Goal: Task Accomplishment & Management: Complete application form

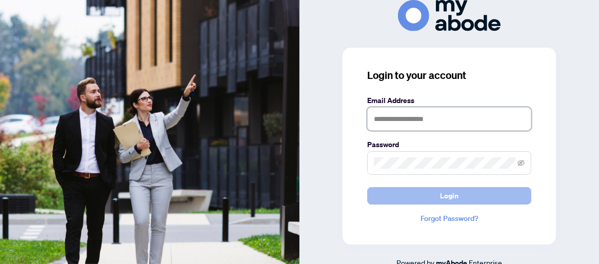
type input "**********"
click at [495, 194] on button "Login" at bounding box center [449, 195] width 164 height 17
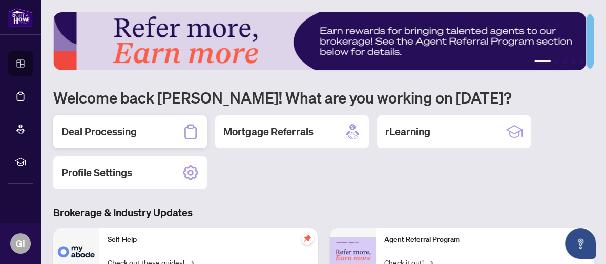
click at [131, 135] on h2 "Deal Processing" at bounding box center [98, 132] width 75 height 14
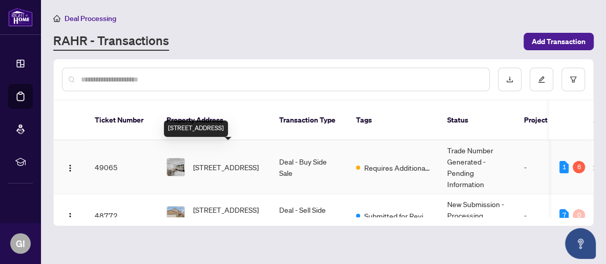
click at [244, 161] on span "5971 Greensboro Dr, Mississauga, Ontario L5M 5S5, Canada" at bounding box center [226, 166] width 66 height 11
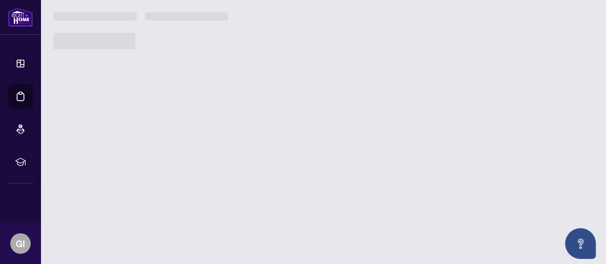
click at [244, 152] on main "Deal Processing RAHR - Transactions Add Transaction Ticket Number Property Addr…" at bounding box center [323, 132] width 565 height 264
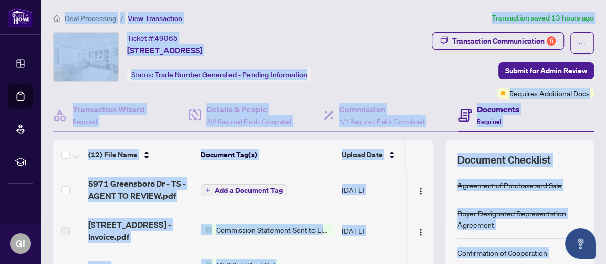
click at [363, 67] on div "Ticket #: 49065 5971 Greensboro Dr, Mississauga, Ontario L5M 5S5, Canada Status…" at bounding box center [211, 56] width 317 height 49
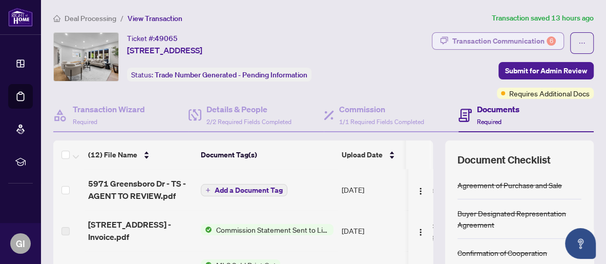
click at [504, 38] on div "Transaction Communication 6" at bounding box center [505, 41] width 104 height 16
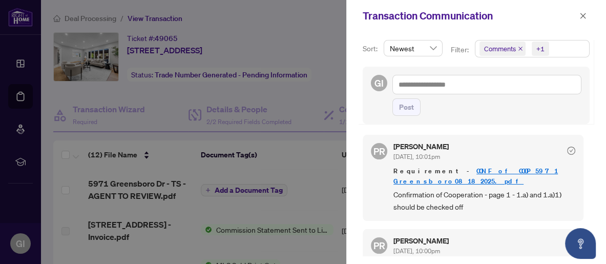
click at [487, 170] on link "CONF of COOP 5971 Greensboro08182025.pdf" at bounding box center [476, 176] width 165 height 19
click at [584, 12] on icon "close" at bounding box center [583, 15] width 7 height 7
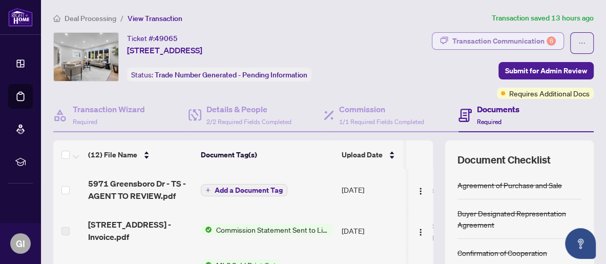
click at [530, 38] on div "Transaction Communication 6" at bounding box center [505, 41] width 104 height 16
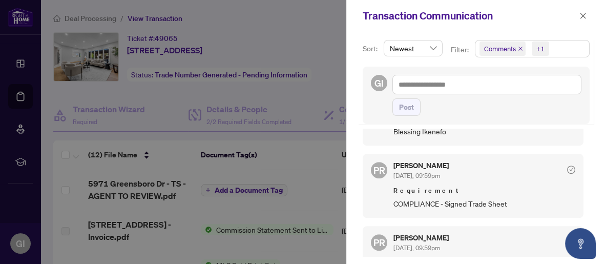
scroll to position [438, 0]
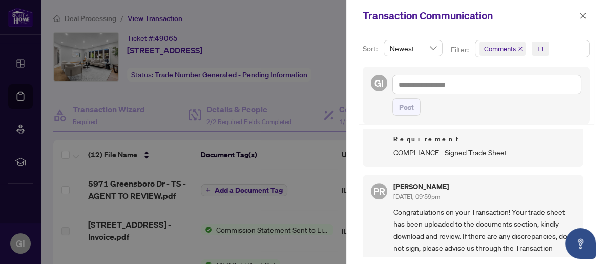
click at [160, 192] on div at bounding box center [303, 132] width 606 height 264
click at [159, 190] on div at bounding box center [303, 132] width 606 height 264
click at [583, 14] on icon "close" at bounding box center [583, 15] width 7 height 7
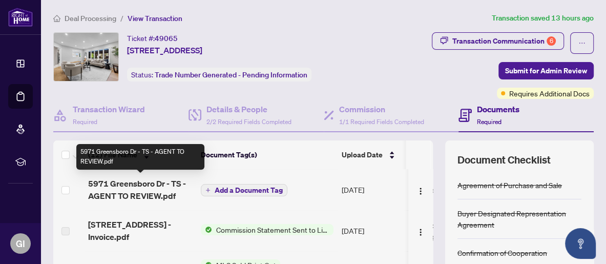
click at [136, 183] on span "5971 Greensboro Dr - TS - AGENT TO REVIEW.pdf" at bounding box center [140, 189] width 105 height 25
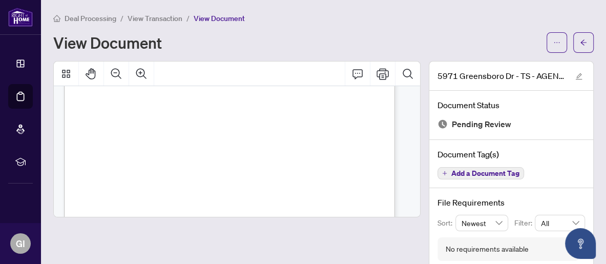
scroll to position [102, 0]
click at [378, 70] on icon "Print" at bounding box center [383, 74] width 12 height 12
click at [580, 37] on span "button" at bounding box center [583, 42] width 7 height 16
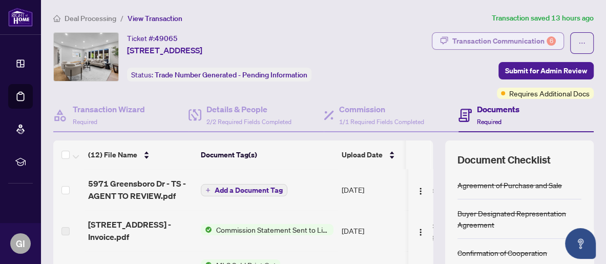
click at [524, 38] on div "Transaction Communication 6" at bounding box center [505, 41] width 104 height 16
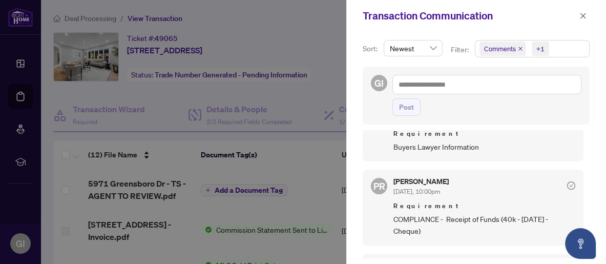
scroll to position [307, 0]
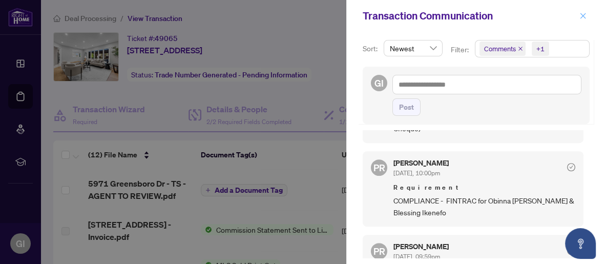
click at [583, 17] on icon "close" at bounding box center [583, 15] width 7 height 7
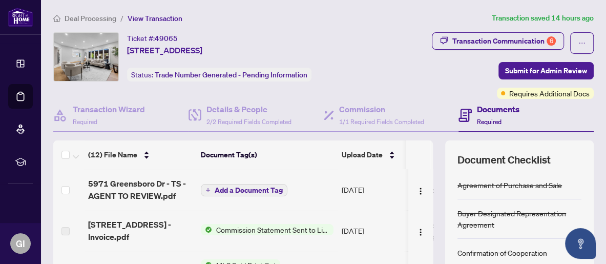
scroll to position [102, 0]
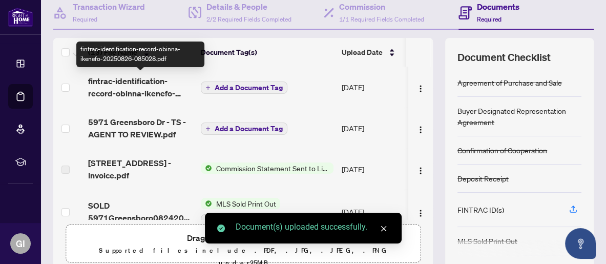
click at [156, 89] on span "fintrac-identification-record-obinna-ikenefo-20250826-085028.pdf" at bounding box center [140, 87] width 105 height 25
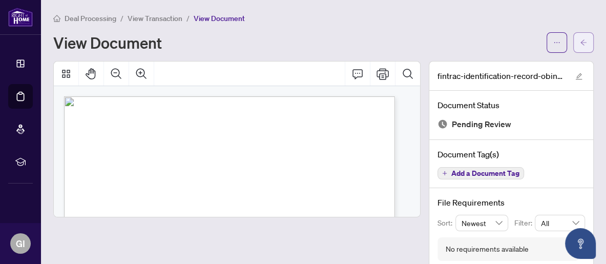
click at [580, 41] on icon "arrow-left" at bounding box center [583, 42] width 7 height 7
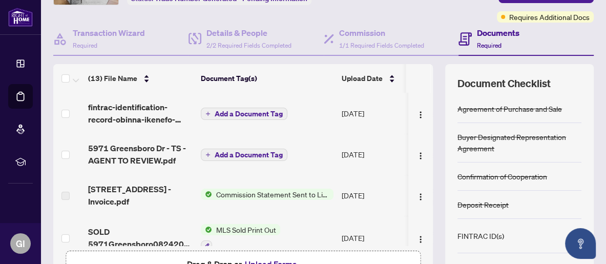
scroll to position [25, 0]
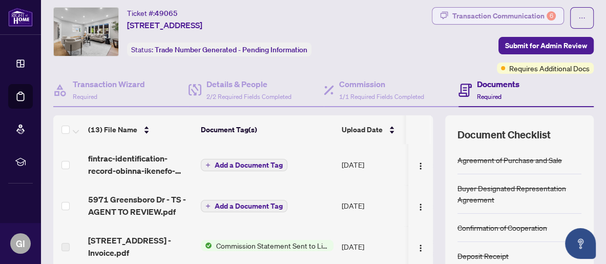
click at [496, 10] on div "Transaction Communication 6" at bounding box center [505, 16] width 104 height 16
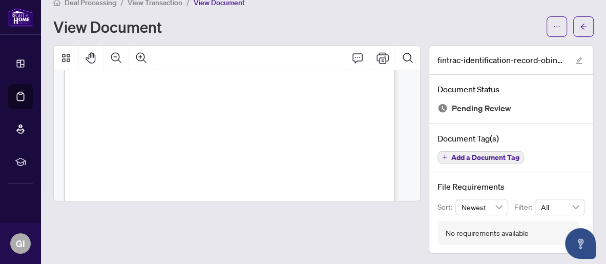
scroll to position [564, 0]
click at [580, 26] on icon "arrow-left" at bounding box center [583, 26] width 7 height 7
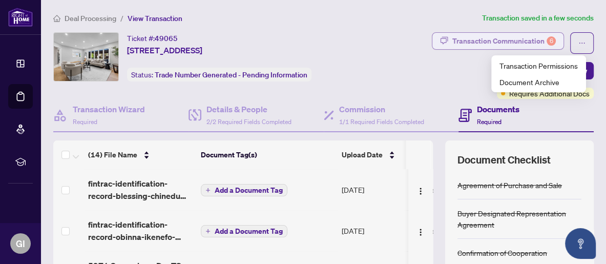
click at [538, 38] on div "Transaction Communication 6" at bounding box center [505, 41] width 104 height 16
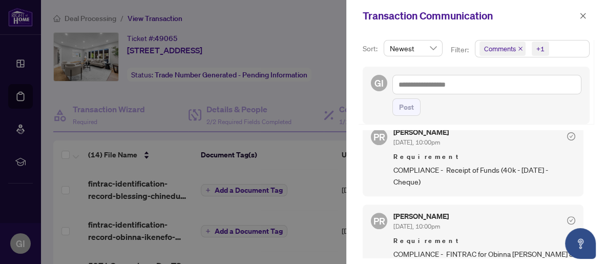
scroll to position [221, 0]
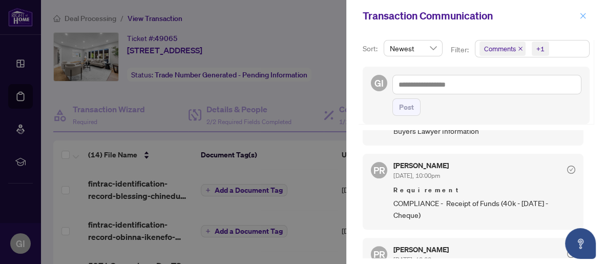
click at [589, 17] on button "button" at bounding box center [583, 16] width 13 height 12
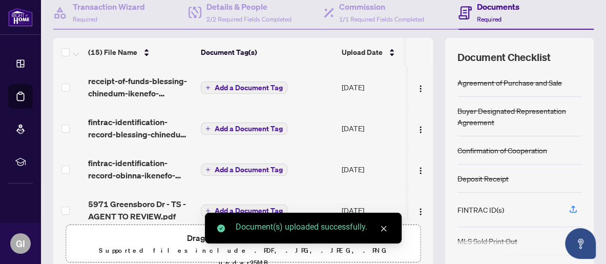
scroll to position [0, 0]
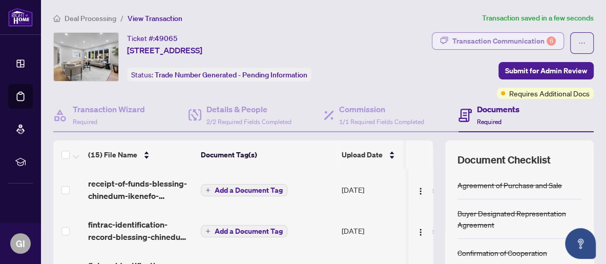
click at [470, 40] on div "Transaction Communication 6" at bounding box center [505, 41] width 104 height 16
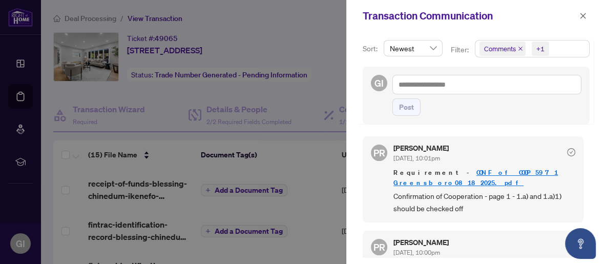
drag, startPoint x: 581, startPoint y: 16, endPoint x: 572, endPoint y: 21, distance: 9.9
click at [581, 16] on icon "close" at bounding box center [583, 15] width 7 height 7
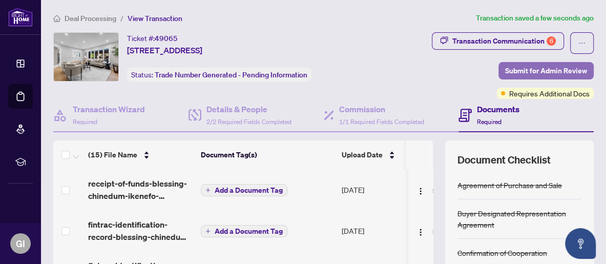
click at [515, 70] on span "Submit for Admin Review" at bounding box center [546, 71] width 82 height 16
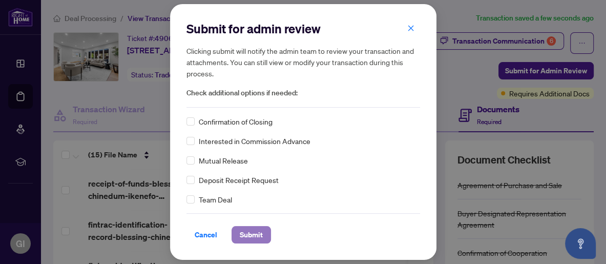
click at [259, 237] on span "Submit" at bounding box center [251, 235] width 23 height 16
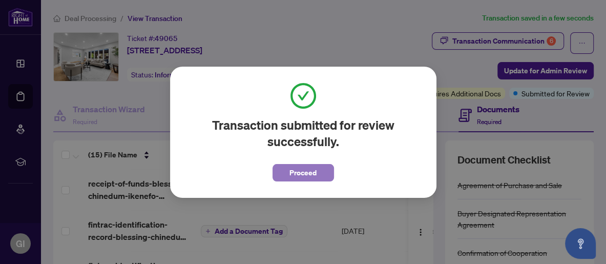
click at [311, 175] on span "Proceed" at bounding box center [303, 173] width 27 height 16
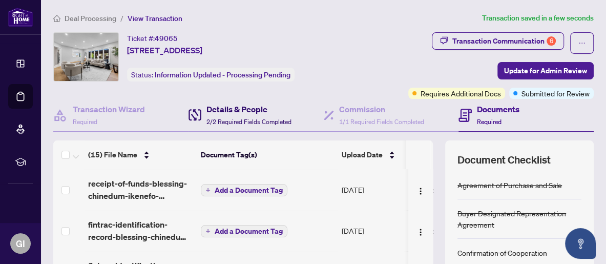
click at [238, 118] on span "2/2 Required Fields Completed" at bounding box center [249, 122] width 85 height 8
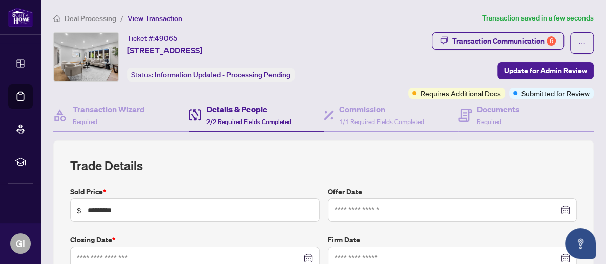
type input "**********"
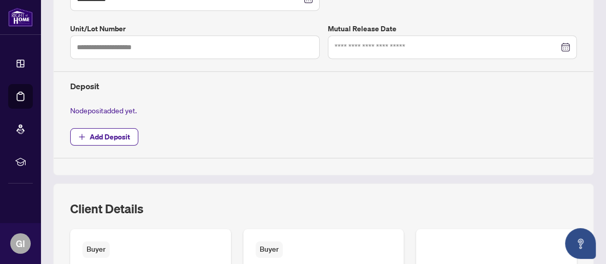
scroll to position [461, 0]
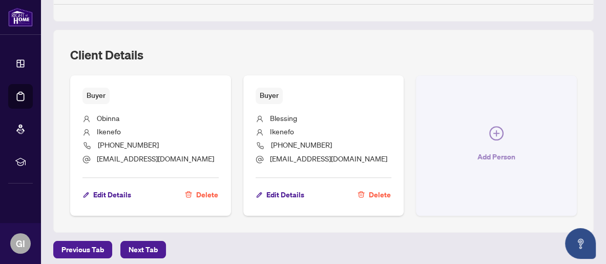
click at [501, 139] on button "Add Person" at bounding box center [496, 145] width 161 height 140
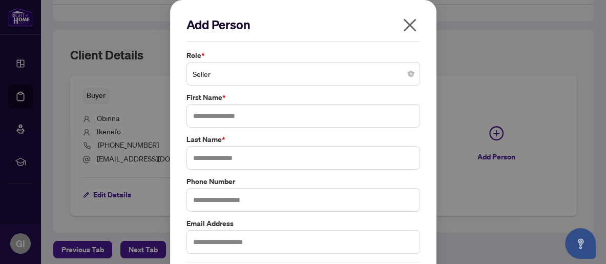
click at [402, 26] on icon "close" at bounding box center [410, 25] width 16 height 16
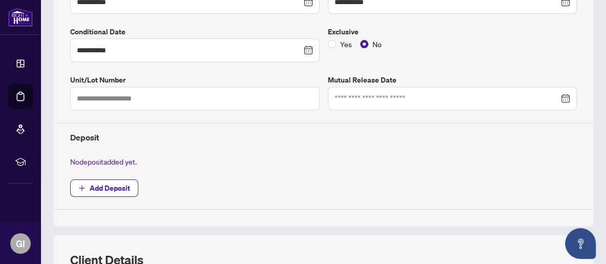
scroll to position [500, 0]
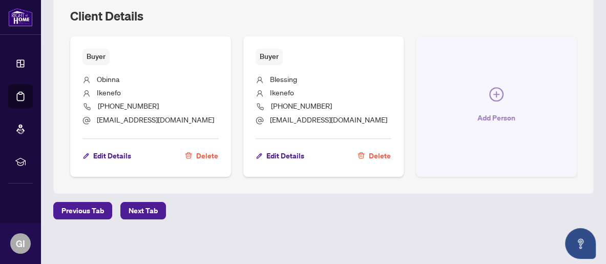
click at [489, 99] on span "button" at bounding box center [496, 96] width 14 height 18
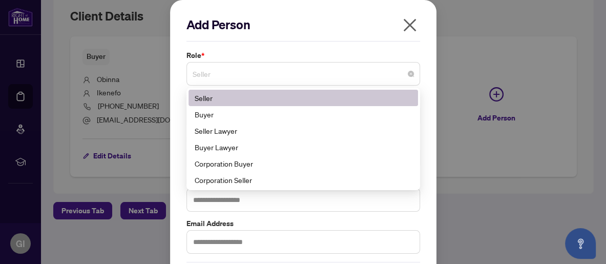
click at [203, 72] on span "Seller" at bounding box center [303, 73] width 221 height 19
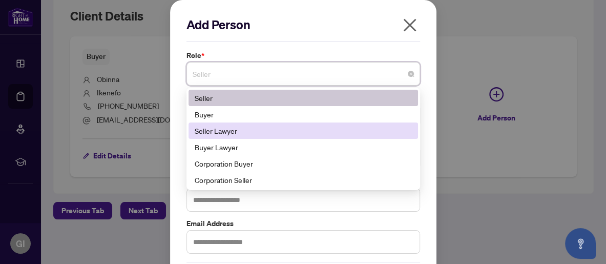
click at [222, 131] on div "Seller Lawyer" at bounding box center [303, 130] width 217 height 11
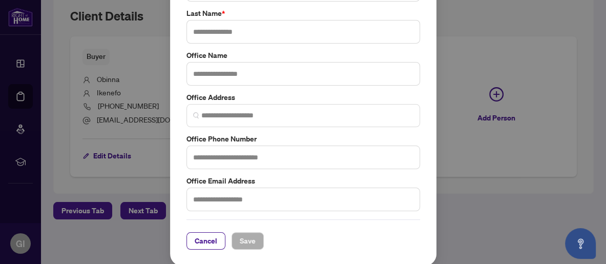
scroll to position [0, 0]
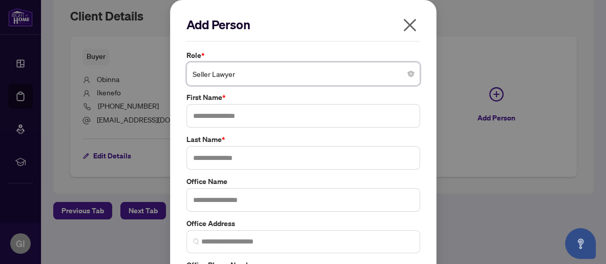
click at [406, 24] on icon "close" at bounding box center [409, 25] width 13 height 13
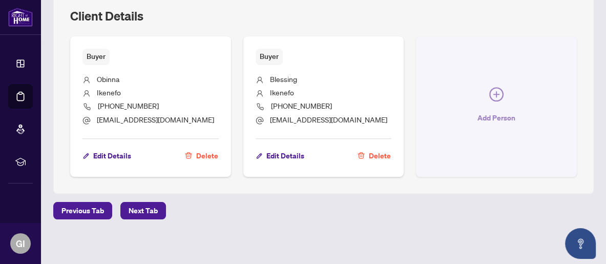
click at [470, 97] on button "Add Person" at bounding box center [496, 106] width 161 height 140
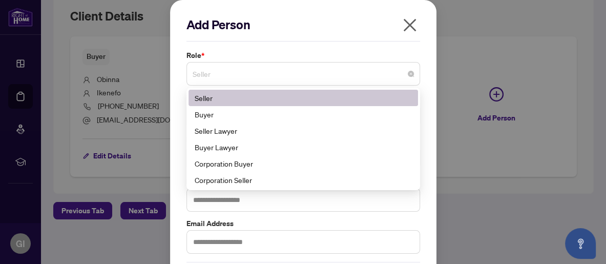
click at [212, 73] on span "Seller" at bounding box center [303, 73] width 221 height 19
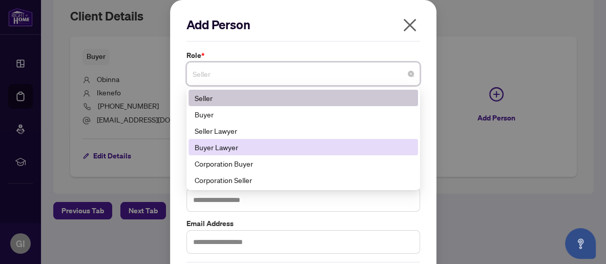
click at [202, 143] on div "Buyer Lawyer" at bounding box center [303, 146] width 217 height 11
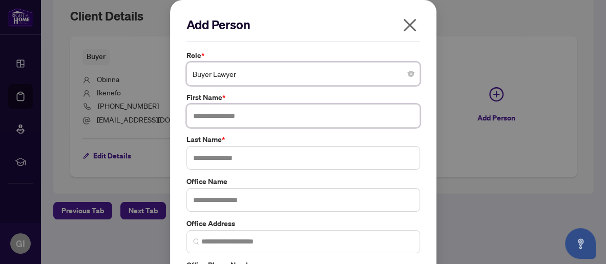
click at [198, 116] on input "text" at bounding box center [304, 116] width 234 height 24
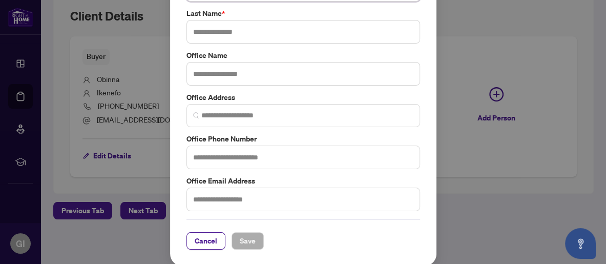
scroll to position [24, 0]
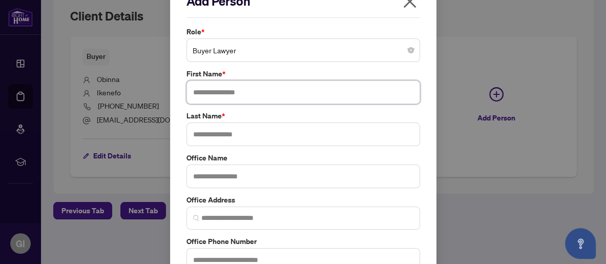
click at [212, 92] on input "text" at bounding box center [304, 92] width 234 height 24
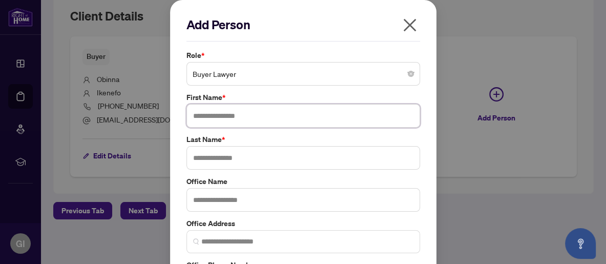
click at [199, 116] on input "text" at bounding box center [304, 116] width 234 height 24
click at [220, 117] on input "text" at bounding box center [304, 116] width 234 height 24
type input "*"
type input "****"
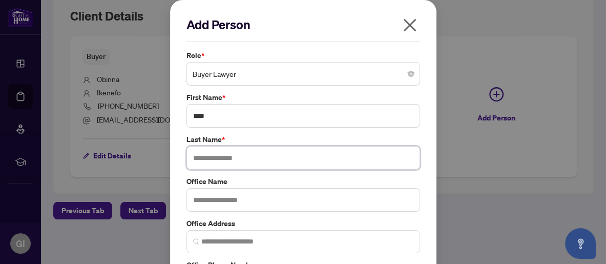
click at [215, 160] on input "text" at bounding box center [304, 158] width 234 height 24
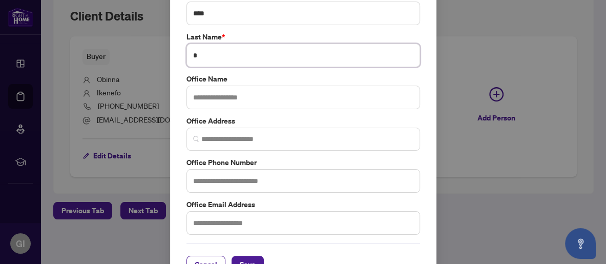
scroll to position [126, 0]
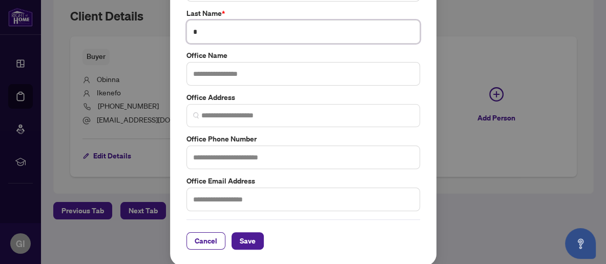
type input "*"
drag, startPoint x: 218, startPoint y: 156, endPoint x: 217, endPoint y: 150, distance: 6.2
click at [218, 156] on input "text" at bounding box center [304, 158] width 234 height 24
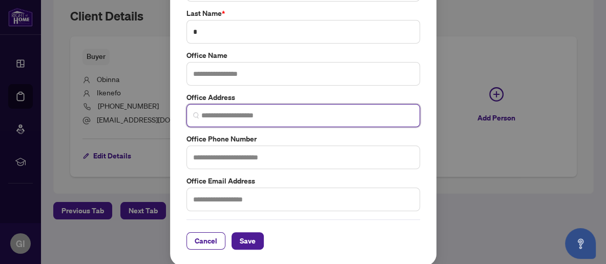
click at [218, 111] on input "search" at bounding box center [307, 115] width 212 height 11
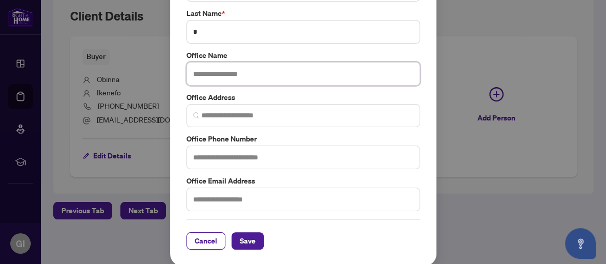
click at [221, 73] on input "text" at bounding box center [304, 74] width 234 height 24
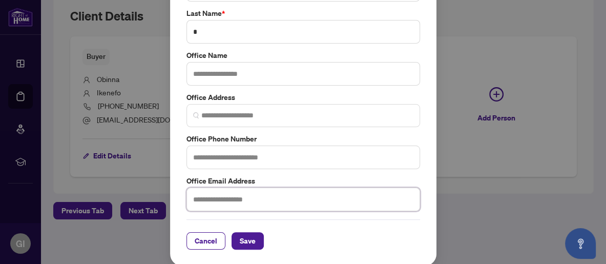
click at [203, 196] on input "text" at bounding box center [304, 200] width 234 height 24
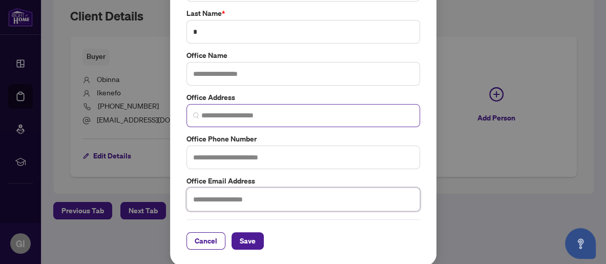
scroll to position [0, 0]
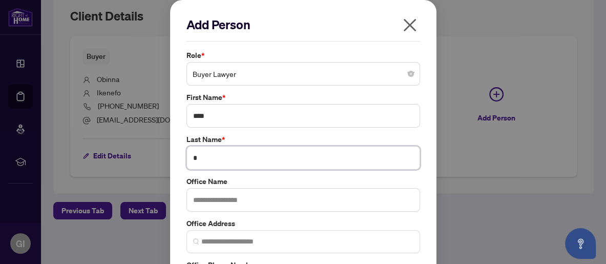
click at [201, 167] on input "*" at bounding box center [304, 158] width 234 height 24
type input "*"
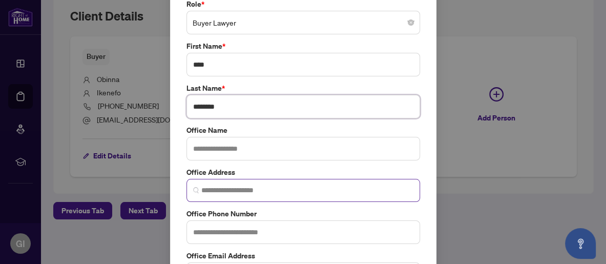
scroll to position [102, 0]
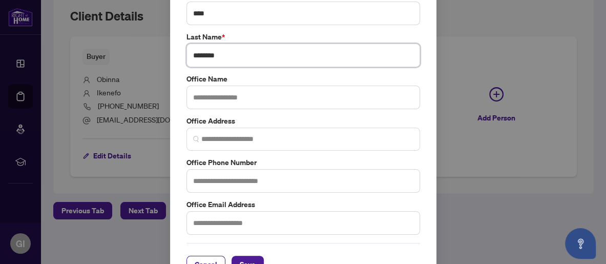
type input "********"
click at [211, 181] on input "text" at bounding box center [304, 181] width 234 height 24
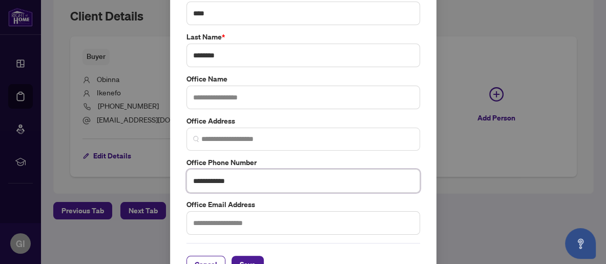
type input "**********"
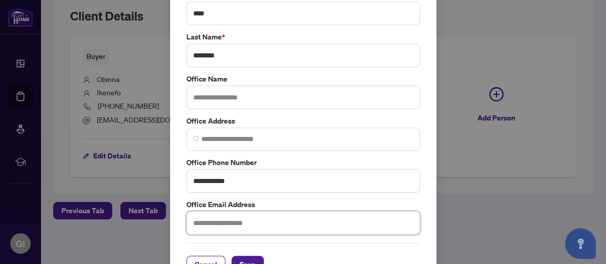
click at [215, 216] on input "text" at bounding box center [304, 223] width 234 height 24
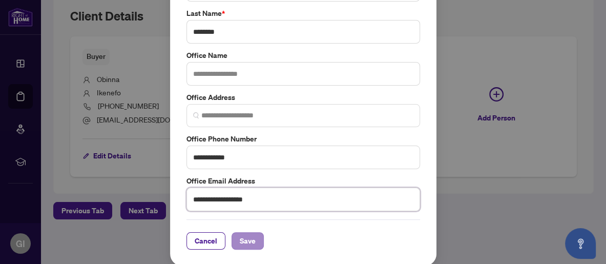
type input "**********"
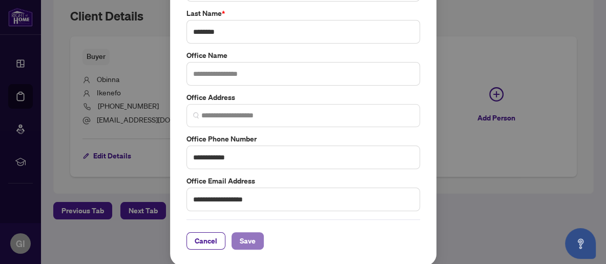
click at [247, 239] on span "Save" at bounding box center [248, 241] width 16 height 16
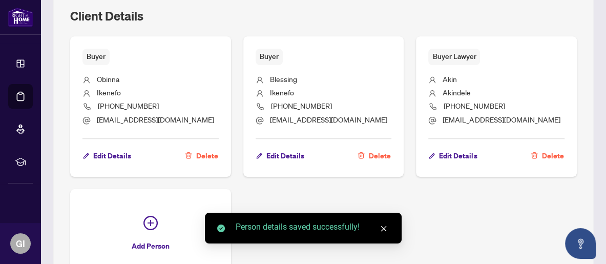
scroll to position [551, 0]
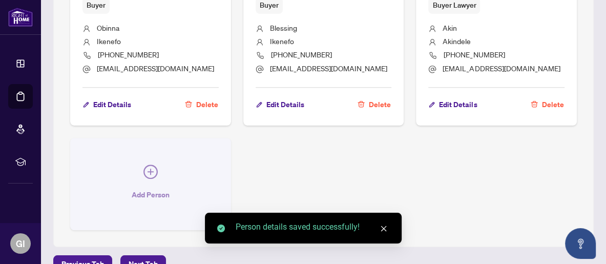
click at [148, 171] on icon "plus-circle" at bounding box center [150, 172] width 14 height 14
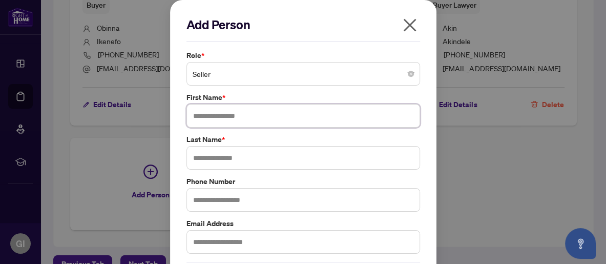
click at [210, 117] on input "text" at bounding box center [304, 116] width 234 height 24
click at [222, 73] on span "Seller" at bounding box center [303, 73] width 221 height 19
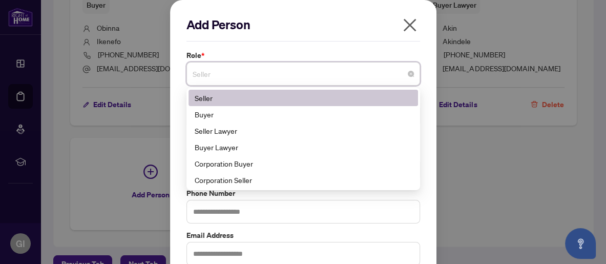
click at [408, 24] on icon "close" at bounding box center [410, 25] width 16 height 16
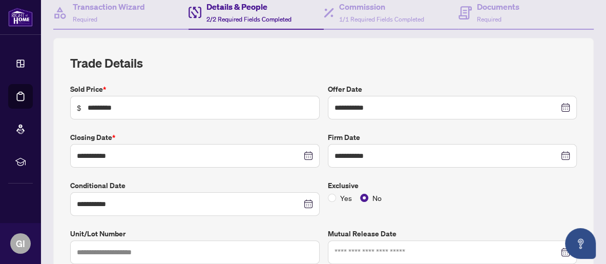
scroll to position [0, 0]
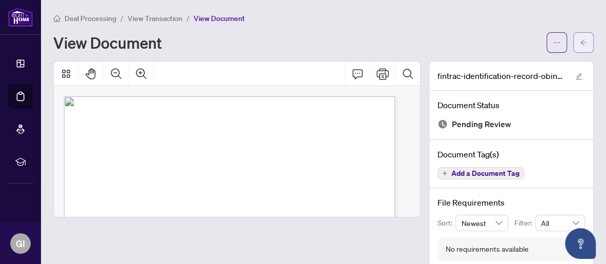
click at [580, 45] on button "button" at bounding box center [583, 42] width 20 height 20
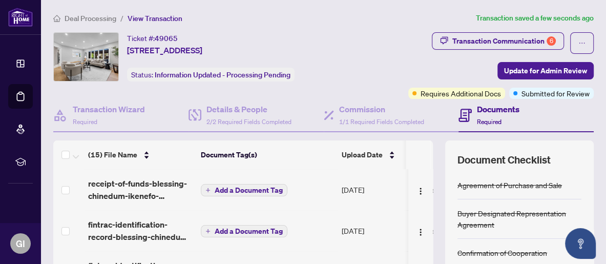
click at [83, 19] on span "Deal Processing" at bounding box center [91, 18] width 52 height 9
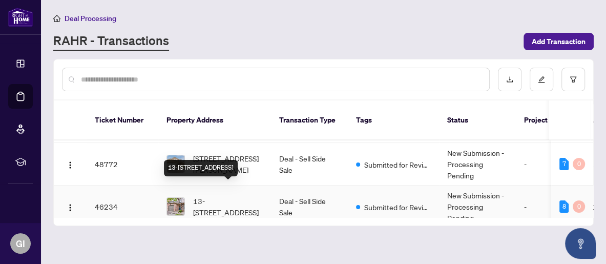
scroll to position [102, 0]
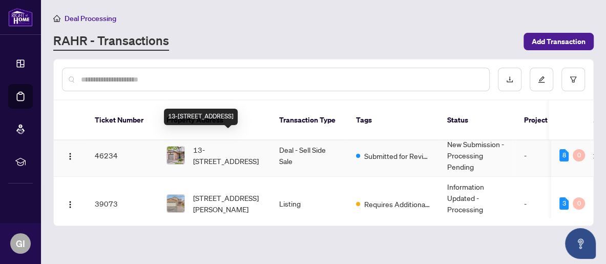
click at [218, 144] on span "13-[STREET_ADDRESS]" at bounding box center [228, 155] width 70 height 23
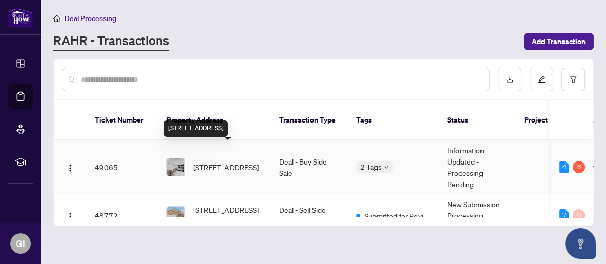
click at [242, 161] on span "[STREET_ADDRESS]" at bounding box center [226, 166] width 66 height 11
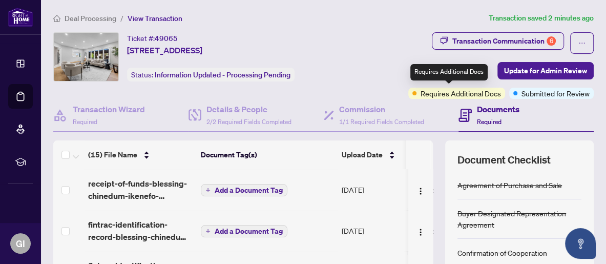
click at [454, 69] on div "Requires Additional Docs" at bounding box center [448, 72] width 77 height 16
click at [448, 88] on span "Requires Additional Docs" at bounding box center [461, 93] width 80 height 11
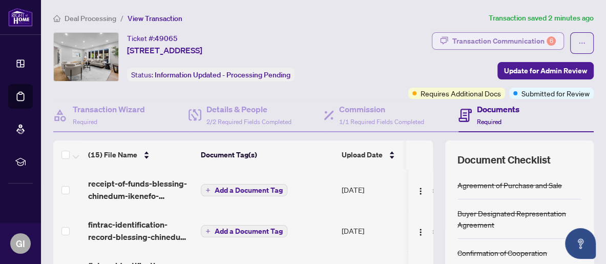
click at [474, 36] on div "Transaction Communication 6" at bounding box center [505, 41] width 104 height 16
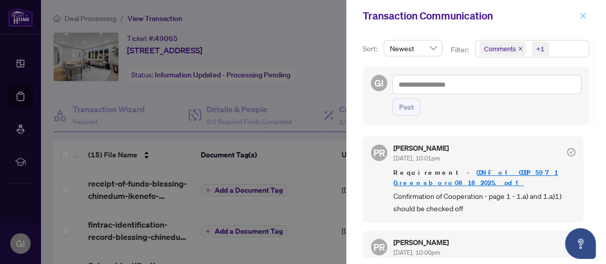
click at [582, 12] on icon "close" at bounding box center [583, 15] width 7 height 7
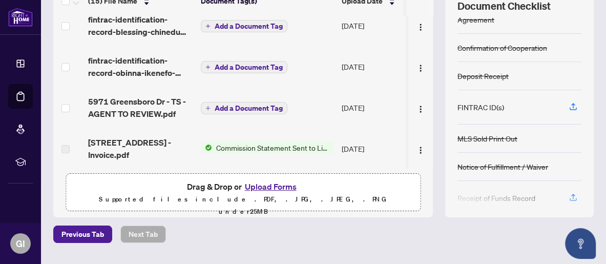
scroll to position [102, 0]
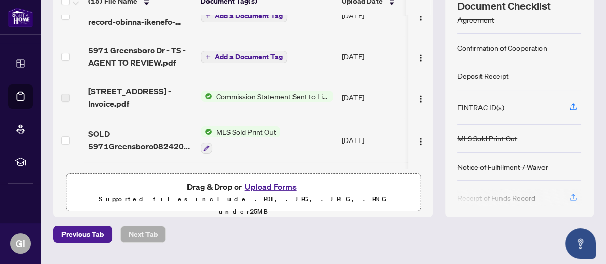
click at [257, 182] on button "Upload Forms" at bounding box center [271, 186] width 58 height 13
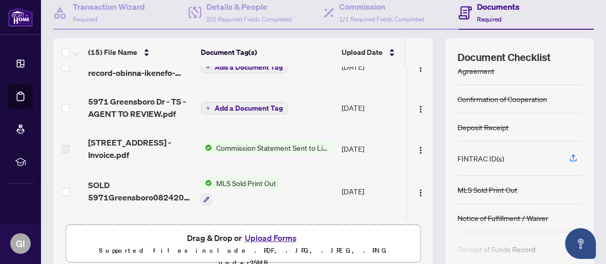
click at [255, 236] on button "Upload Forms" at bounding box center [271, 237] width 58 height 13
click at [278, 235] on button "Upload Forms" at bounding box center [271, 237] width 58 height 13
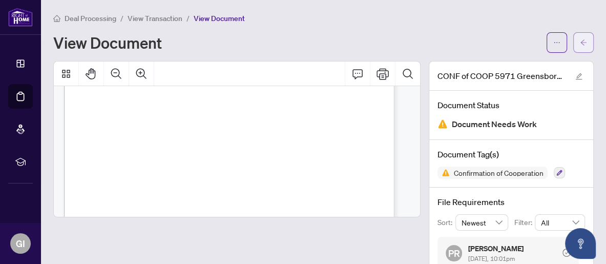
click at [580, 39] on icon "arrow-left" at bounding box center [583, 42] width 7 height 7
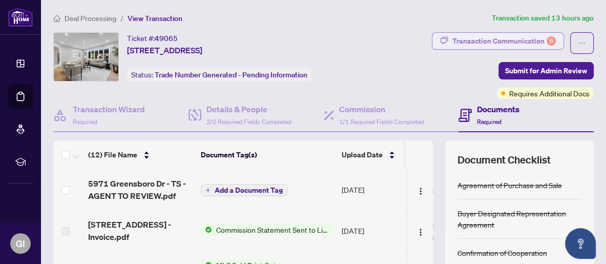
click at [533, 34] on div "Transaction Communication 6" at bounding box center [505, 41] width 104 height 16
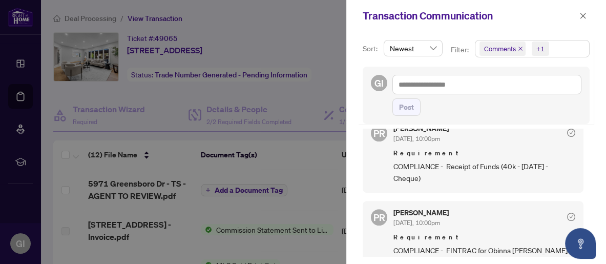
scroll to position [307, 0]
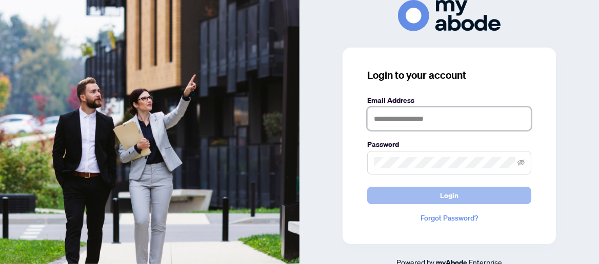
type input "**********"
click at [440, 194] on span "Login" at bounding box center [449, 196] width 18 height 16
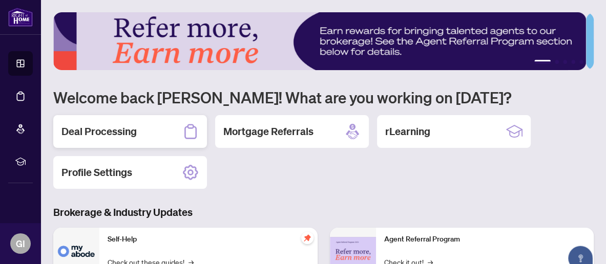
click at [125, 128] on h2 "Deal Processing" at bounding box center [98, 132] width 75 height 14
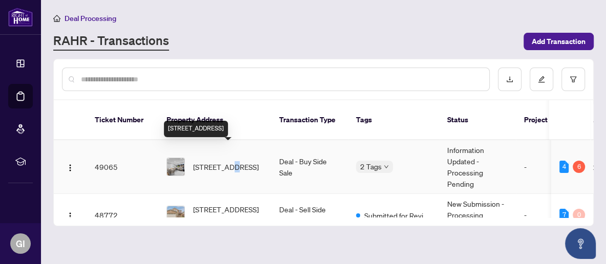
click at [233, 161] on span "5971 Greensboro Dr, Mississauga, Ontario L5M 5S5, Canada" at bounding box center [226, 166] width 66 height 11
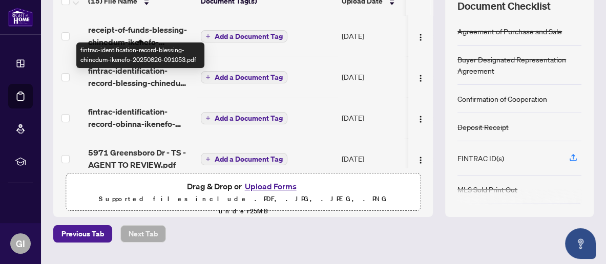
scroll to position [51, 0]
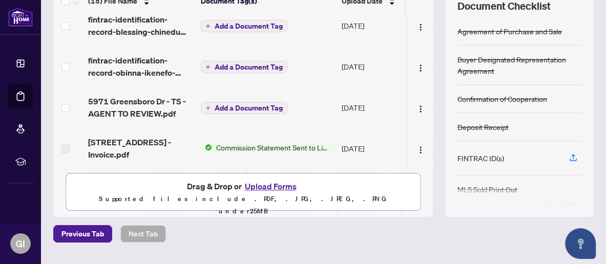
click at [271, 183] on button "Upload Forms" at bounding box center [271, 186] width 58 height 13
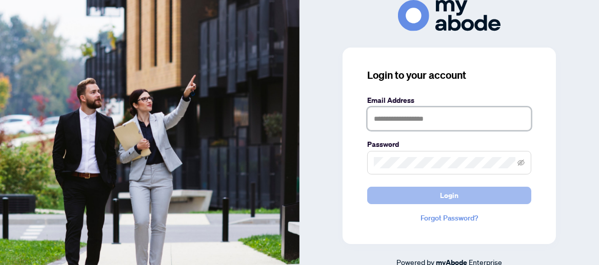
type input "**********"
click at [443, 195] on span "Login" at bounding box center [449, 196] width 18 height 16
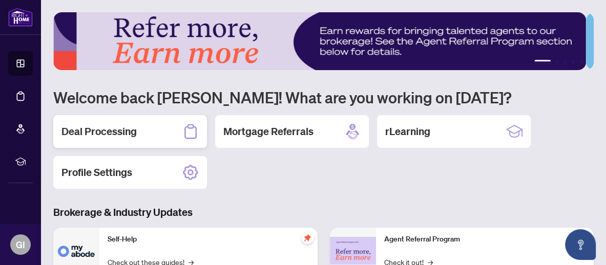
click at [162, 121] on div "Deal Processing" at bounding box center [130, 131] width 154 height 33
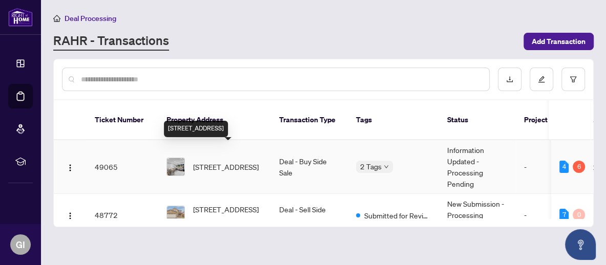
click at [203, 161] on span "5971 Greensboro Dr, Mississauga, Ontario L5M 5S5, Canada" at bounding box center [226, 166] width 66 height 11
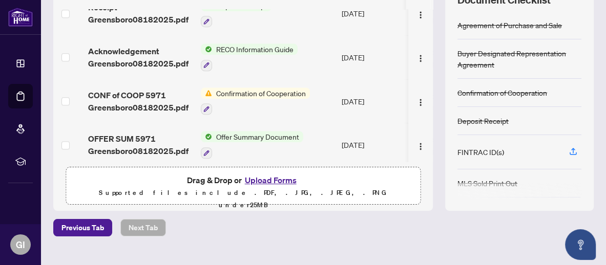
scroll to position [571, 0]
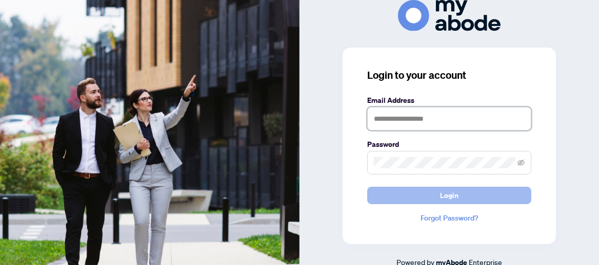
type input "**********"
click at [458, 197] on button "Login" at bounding box center [449, 195] width 164 height 17
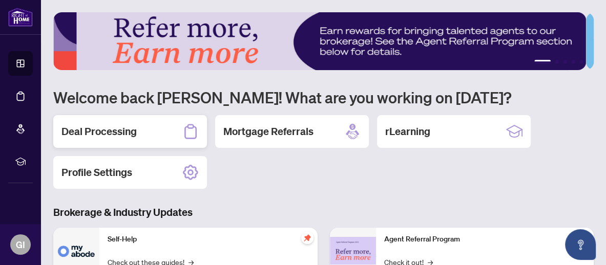
click at [150, 125] on div "Deal Processing" at bounding box center [130, 131] width 154 height 33
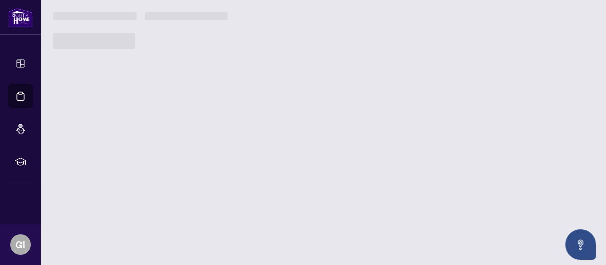
click at [147, 125] on main "1 2 3 4 5 Welcome back Godwin! What are you working on today? Deal Processing M…" at bounding box center [323, 132] width 565 height 265
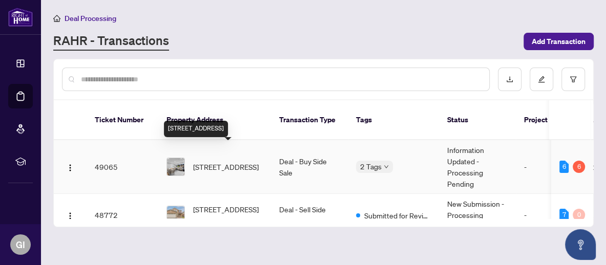
click at [234, 161] on span "[STREET_ADDRESS]" at bounding box center [226, 166] width 66 height 11
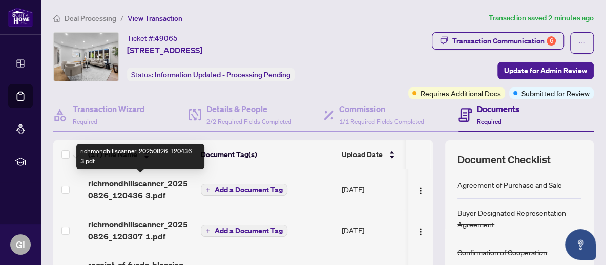
click at [141, 188] on span "richmondhillscanner_20250826_120436 3.pdf" at bounding box center [140, 189] width 105 height 25
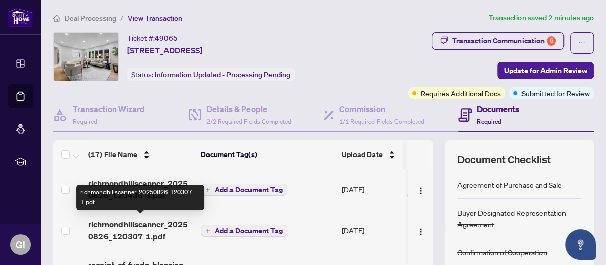
click at [123, 224] on span "richmondhillscanner_20250826_120307 1.pdf" at bounding box center [140, 230] width 105 height 25
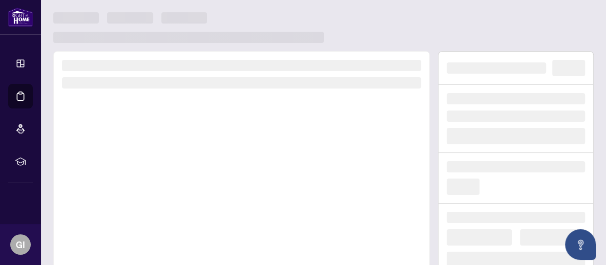
click at [122, 224] on div at bounding box center [241, 193] width 377 height 285
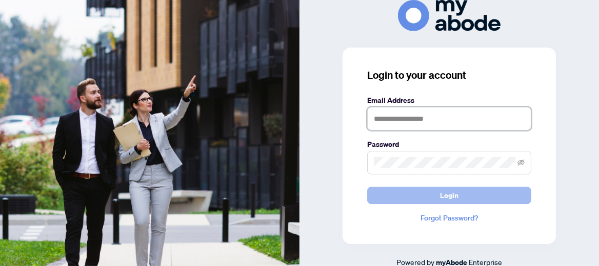
type input "**********"
click at [450, 195] on span "Login" at bounding box center [449, 196] width 18 height 16
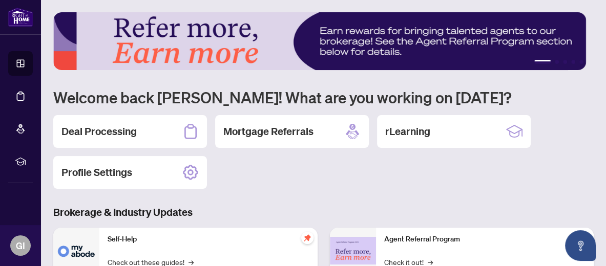
click at [121, 128] on h2 "Deal Processing" at bounding box center [98, 132] width 75 height 14
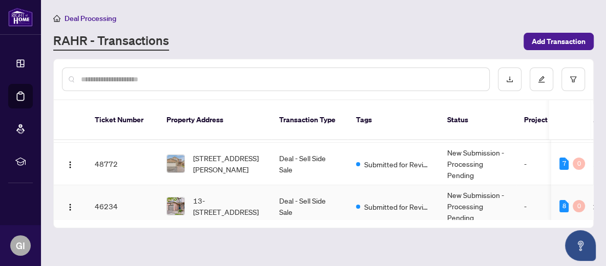
scroll to position [102, 0]
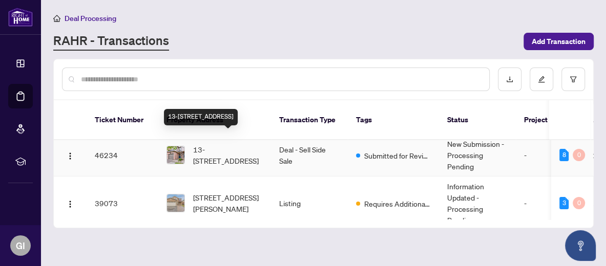
click at [241, 146] on span "13-[STREET_ADDRESS]" at bounding box center [228, 155] width 70 height 23
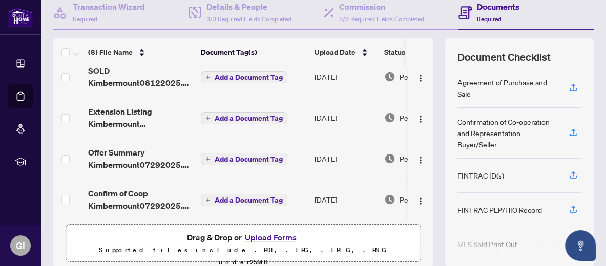
scroll to position [102, 0]
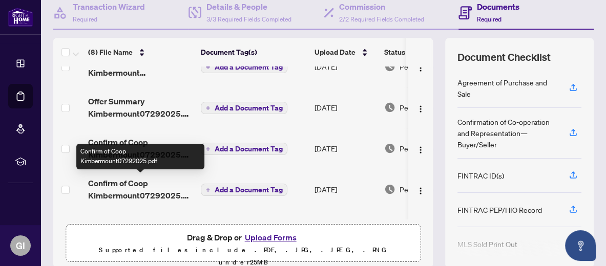
click at [144, 191] on span "Confirm of Coop Kimbermount07292025.pdf" at bounding box center [140, 189] width 105 height 25
